Goal: Task Accomplishment & Management: Complete application form

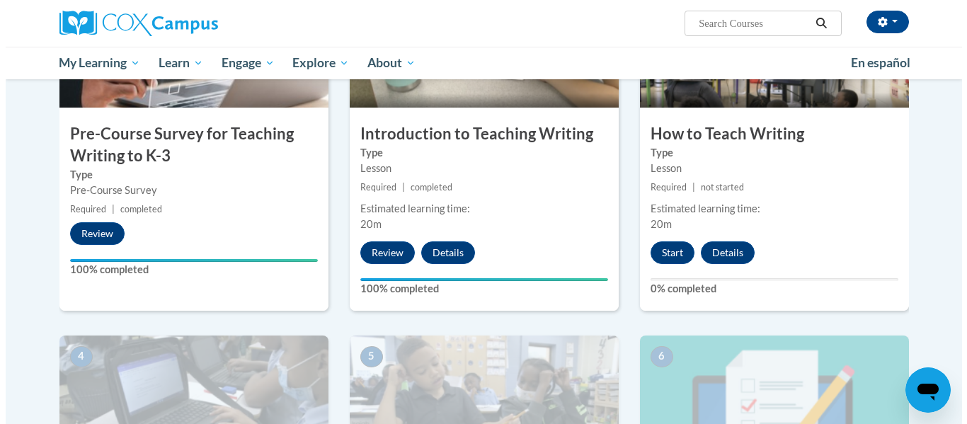
scroll to position [495, 0]
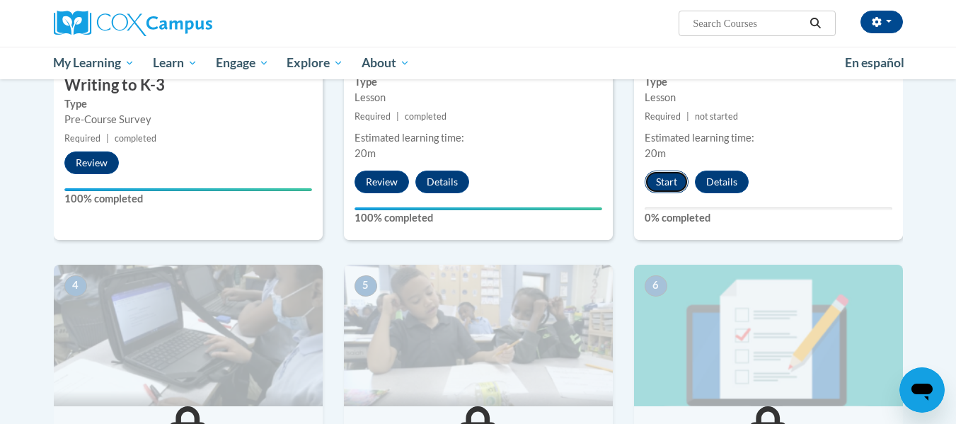
click at [677, 183] on button "Start" at bounding box center [667, 182] width 44 height 23
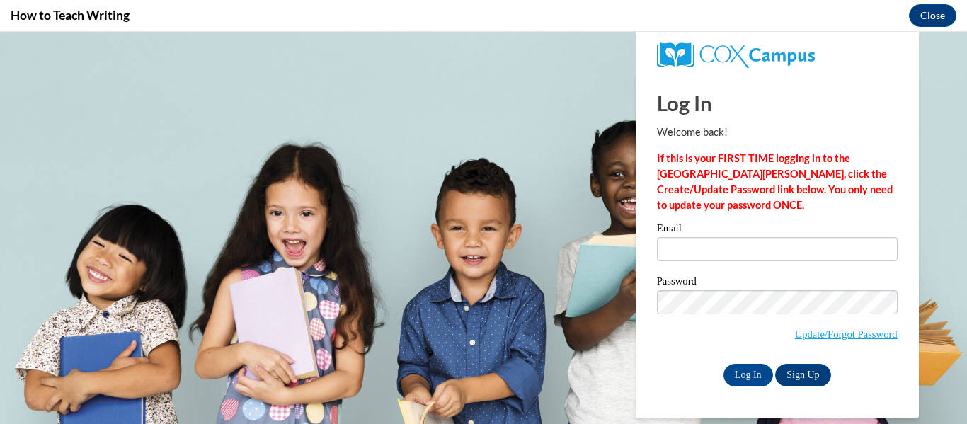
scroll to position [0, 0]
click at [708, 242] on input "Email" at bounding box center [777, 249] width 241 height 24
type input "kbattisf@kusd.edu"
drag, startPoint x: 660, startPoint y: 364, endPoint x: 696, endPoint y: 364, distance: 36.1
click at [660, 364] on div "Log In Sign Up" at bounding box center [777, 375] width 241 height 23
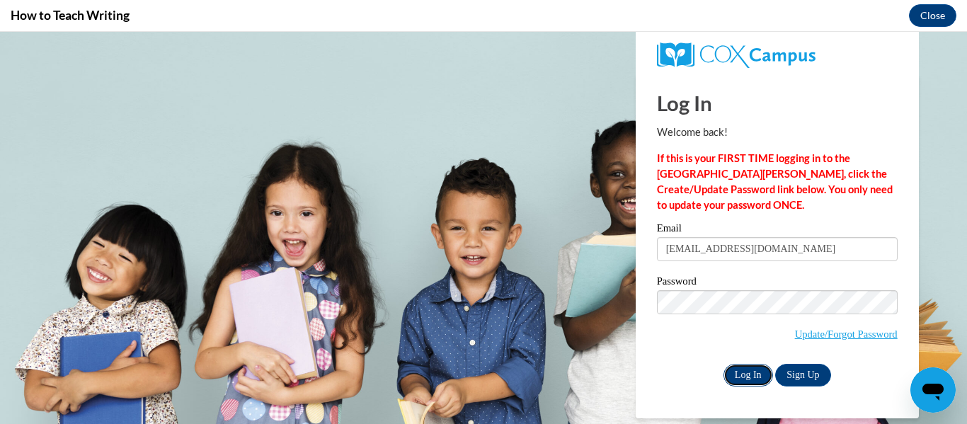
click at [745, 372] on input "Log In" at bounding box center [748, 375] width 50 height 23
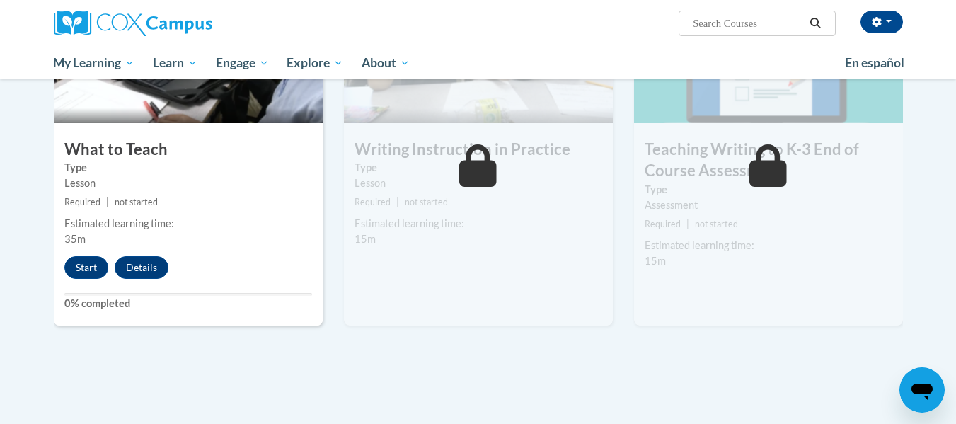
scroll to position [849, 0]
